Goal: Information Seeking & Learning: Learn about a topic

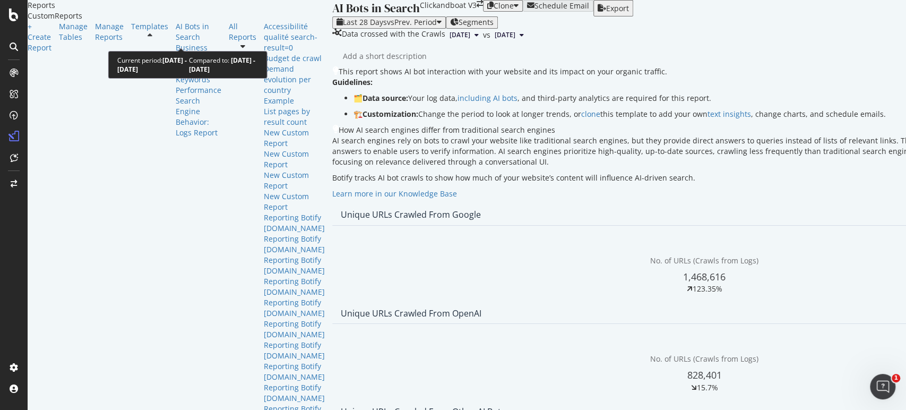
click at [437, 27] on div "button" at bounding box center [439, 22] width 5 height 8
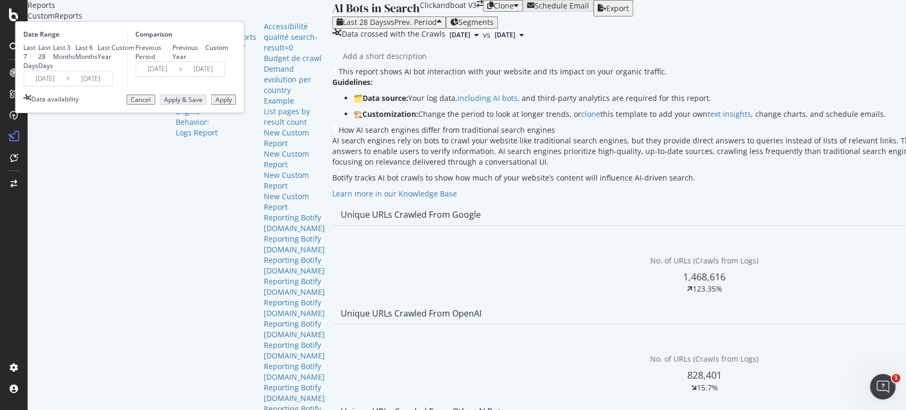
click at [112, 86] on input "[DATE]" at bounding box center [91, 78] width 42 height 15
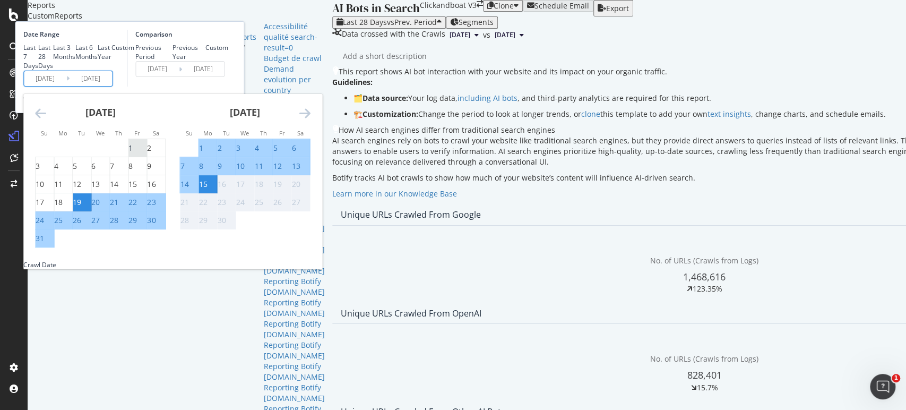
click at [133, 153] on div "1" at bounding box center [130, 148] width 4 height 11
type input "[DATE]"
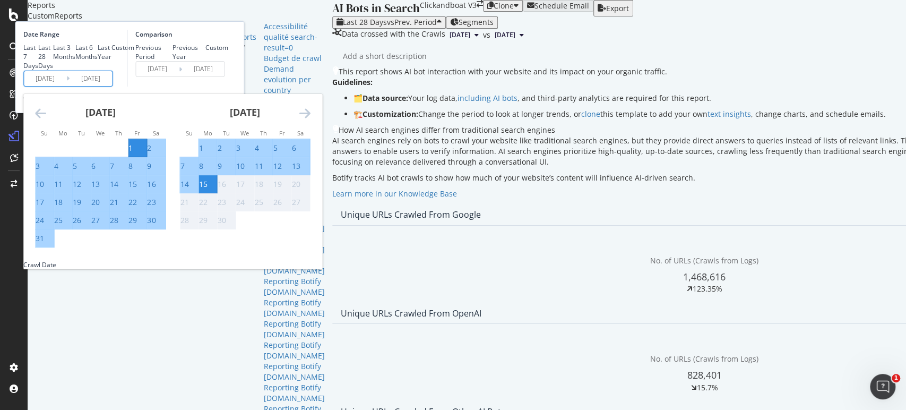
click at [228, 87] on div "Comparison Previous Period Previous Year Custom [DATE] Navigate forward to inte…" at bounding box center [177, 58] width 101 height 57
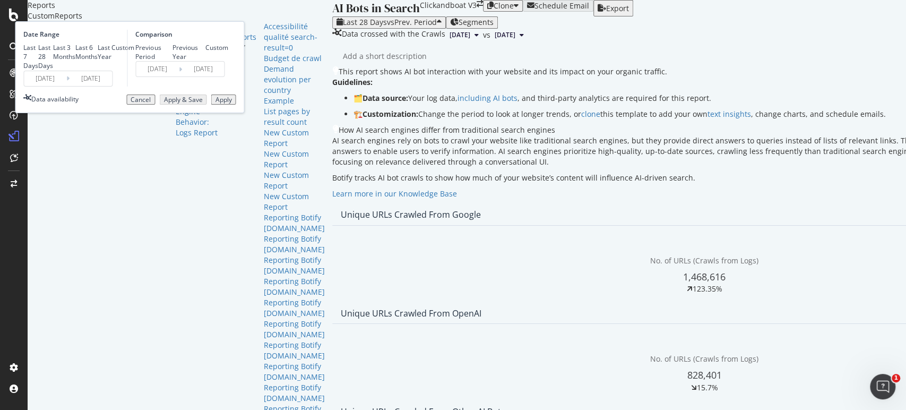
click at [112, 86] on input "[DATE]" at bounding box center [91, 78] width 42 height 15
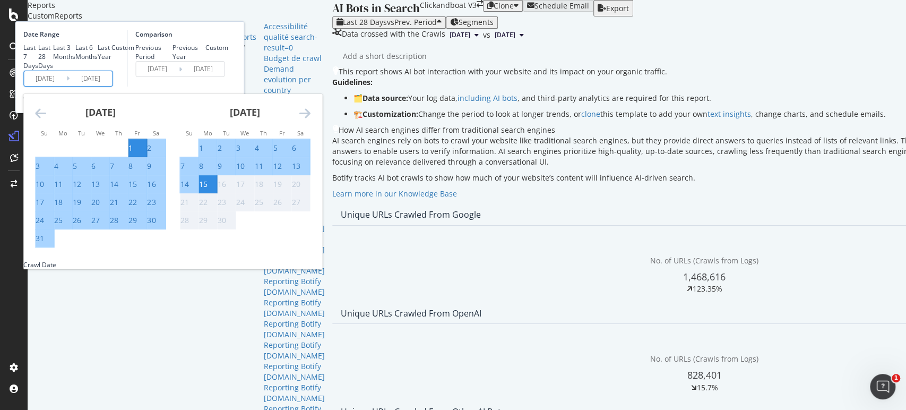
click at [133, 153] on div "1" at bounding box center [130, 148] width 4 height 11
type input "[DATE]"
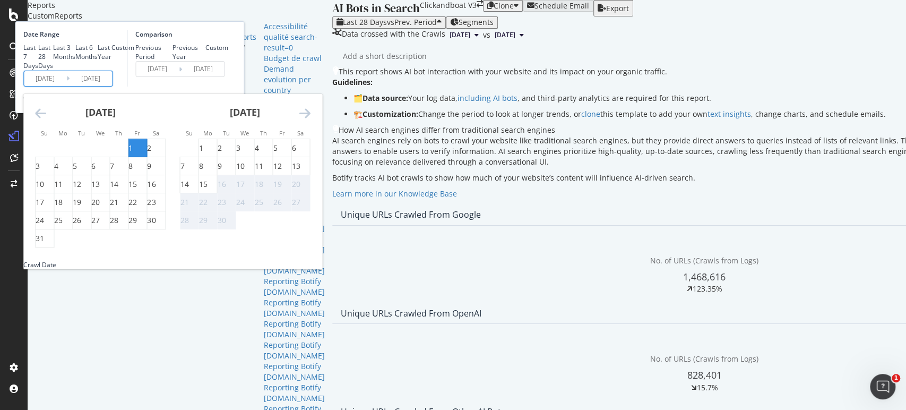
click at [112, 86] on input "[DATE]" at bounding box center [91, 78] width 42 height 15
click at [44, 244] on div "31" at bounding box center [40, 238] width 8 height 11
type input "[DATE]"
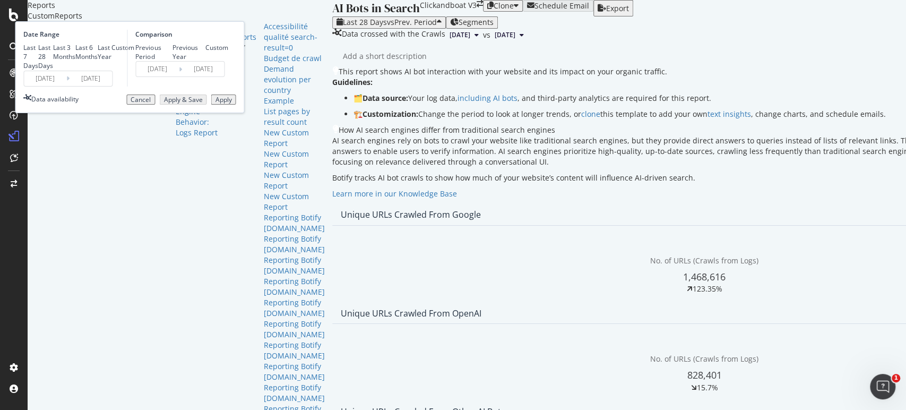
click at [112, 86] on input "[DATE]" at bounding box center [91, 78] width 42 height 15
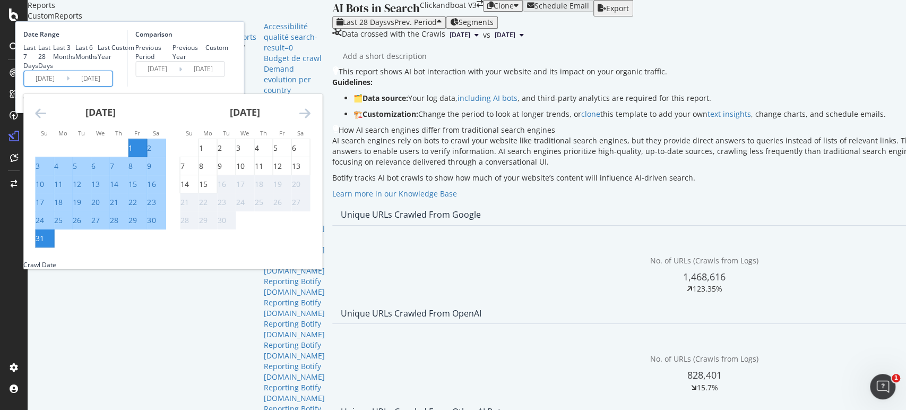
click at [228, 87] on div "Comparison Previous Period Previous Year Custom [DATE] Navigate forward to inte…" at bounding box center [177, 58] width 101 height 57
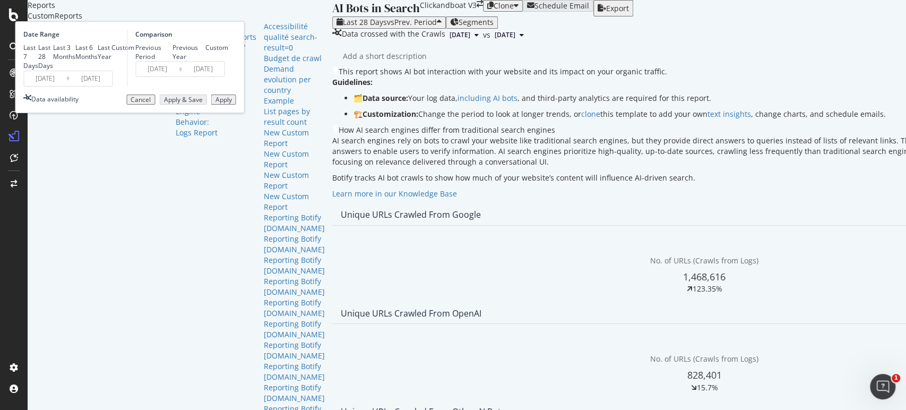
click at [231, 104] on div "Apply" at bounding box center [223, 99] width 16 height 7
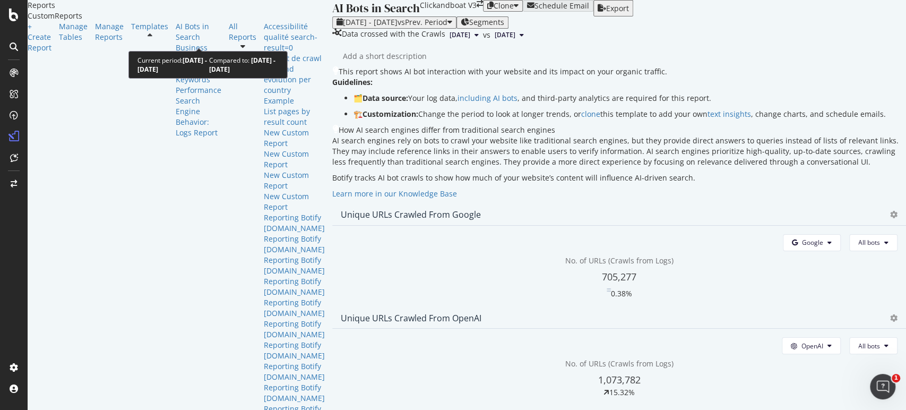
click at [447, 27] on icon "button" at bounding box center [449, 22] width 5 height 8
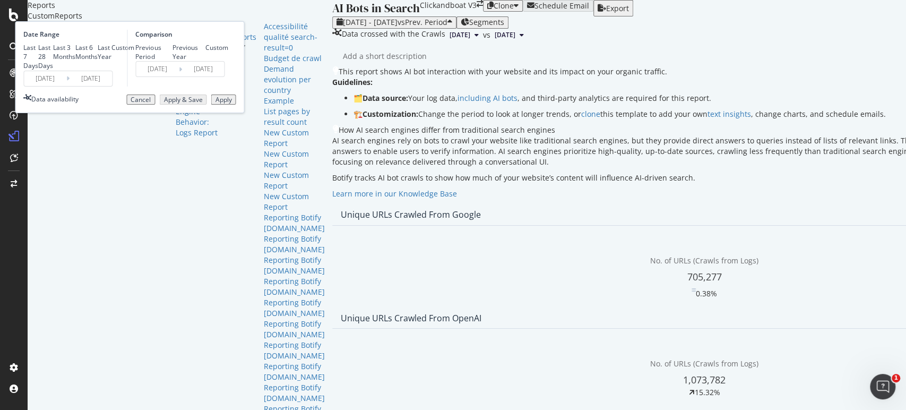
click at [447, 27] on icon "button" at bounding box center [449, 22] width 5 height 8
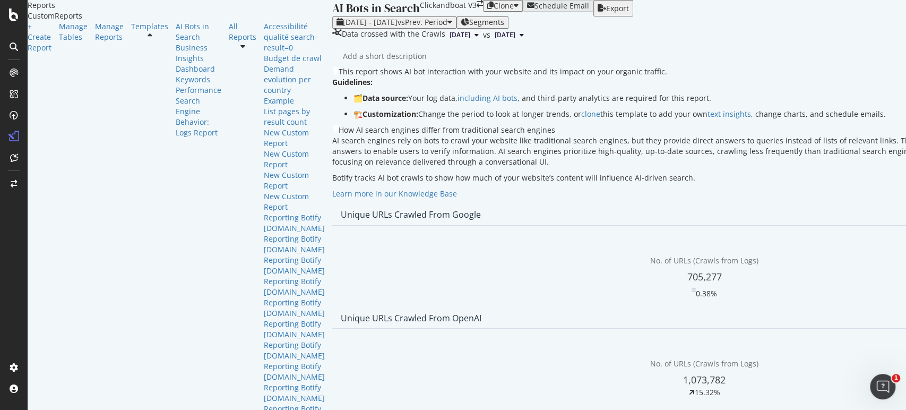
scroll to position [884, 0]
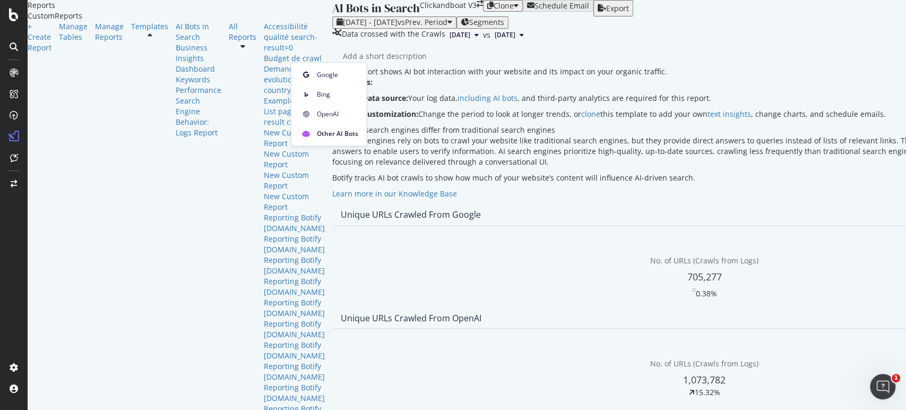
drag, startPoint x: 896, startPoint y: 186, endPoint x: 899, endPoint y: 207, distance: 21.6
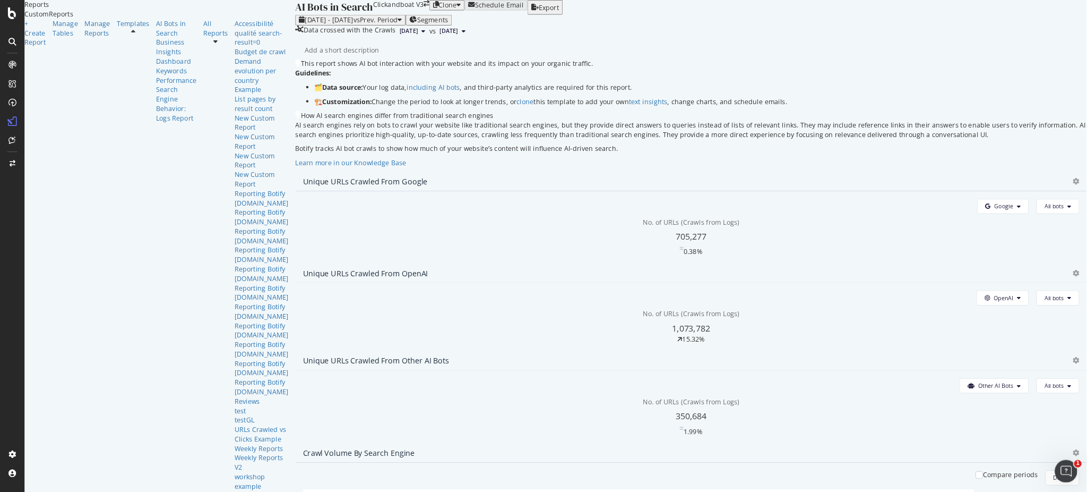
scroll to position [1498, 0]
